Goal: Navigation & Orientation: Find specific page/section

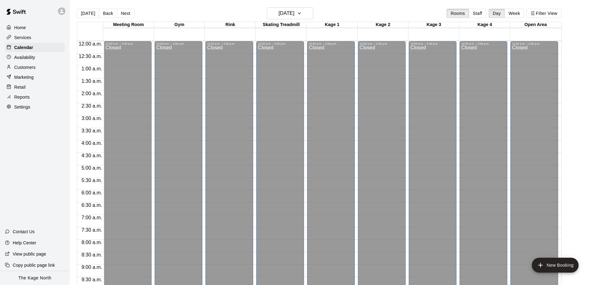
scroll to position [326, 0]
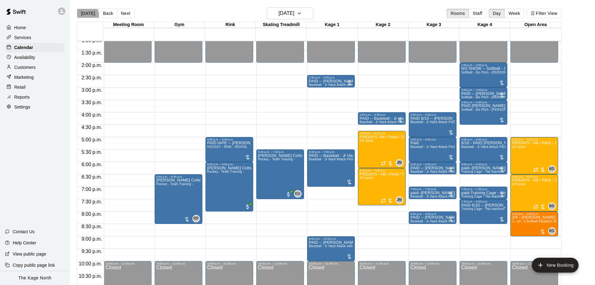
click at [84, 16] on button "[DATE]" at bounding box center [88, 13] width 22 height 9
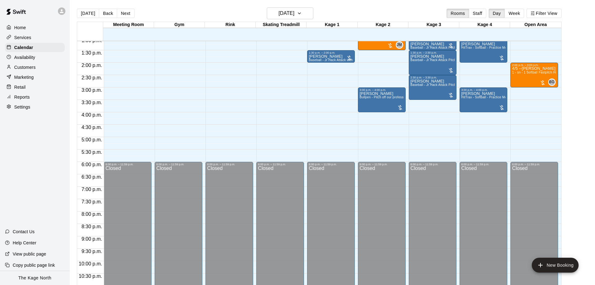
click at [61, 12] on icon at bounding box center [62, 11] width 4 height 4
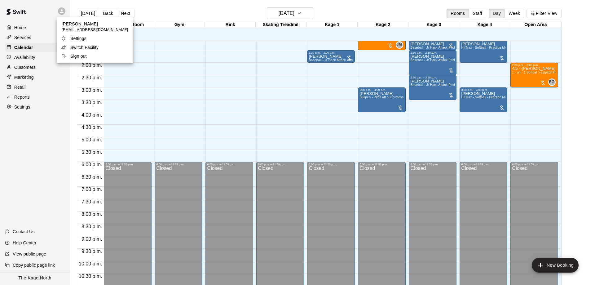
click at [78, 48] on p "Switch Facility" at bounding box center [84, 47] width 28 height 6
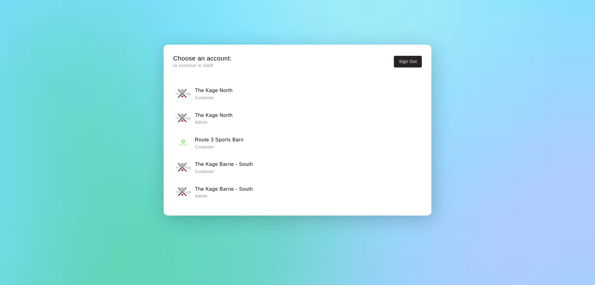
click at [227, 186] on h6 "The Kage Barrie - South" at bounding box center [224, 189] width 58 height 8
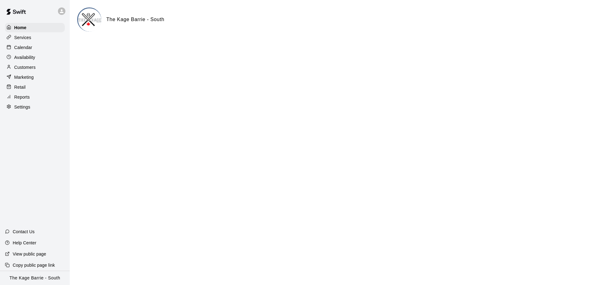
click at [44, 46] on div "Calendar" at bounding box center [35, 47] width 60 height 9
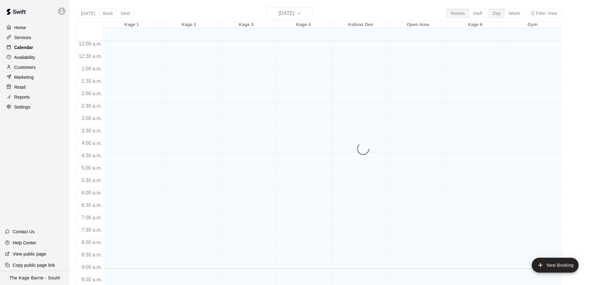
scroll to position [227, 0]
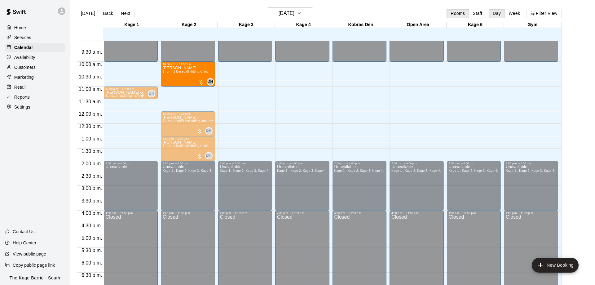
drag, startPoint x: 145, startPoint y: 71, endPoint x: 197, endPoint y: 73, distance: 51.5
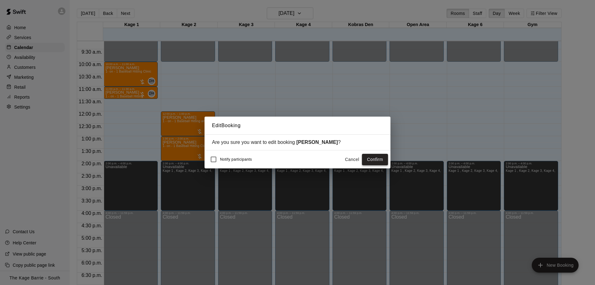
click at [375, 160] on button "Confirm" at bounding box center [375, 159] width 26 height 11
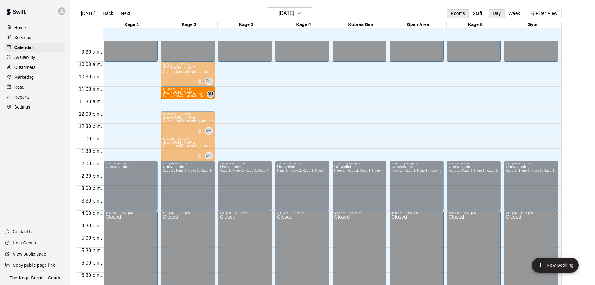
drag, startPoint x: 145, startPoint y: 94, endPoint x: 184, endPoint y: 97, distance: 39.2
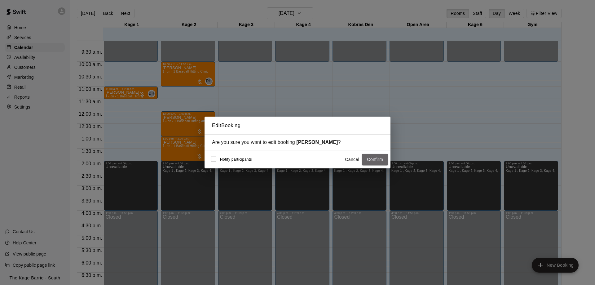
click at [371, 161] on button "Confirm" at bounding box center [375, 159] width 26 height 11
